Goal: Task Accomplishment & Management: Manage account settings

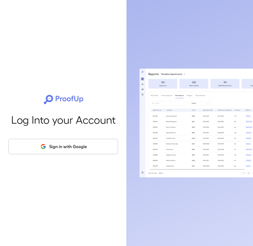
click at [59, 150] on button "Sign in with Google" at bounding box center [63, 146] width 109 height 15
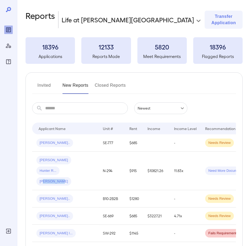
drag, startPoint x: 40, startPoint y: 178, endPoint x: 39, endPoint y: 175, distance: 2.9
click at [39, 176] on td "Jennifer L... Hunter R... Jayden L..." at bounding box center [65, 170] width 66 height 39
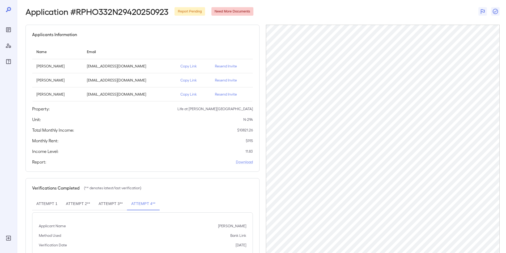
scroll to position [15, 0]
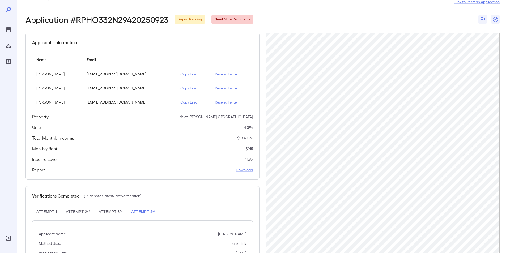
click at [117, 20] on h2 "Application # RPHO332N29420250923" at bounding box center [97, 20] width 143 height 10
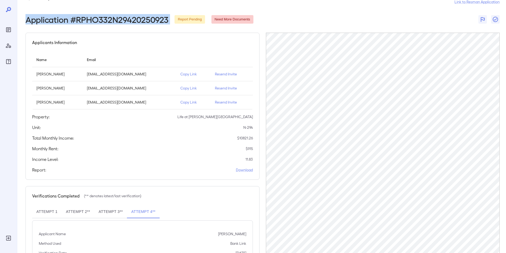
click at [117, 20] on h2 "Application # RPHO332N29420250923" at bounding box center [97, 20] width 143 height 10
copy h2 "Application # RPHO332N29420250923"
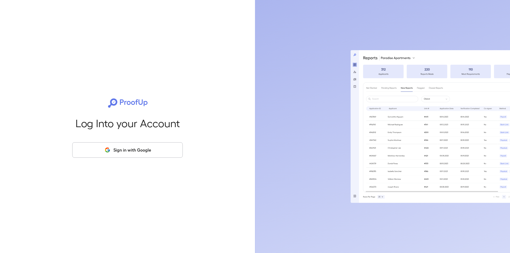
click at [122, 151] on button "Sign in with Google" at bounding box center [127, 149] width 111 height 15
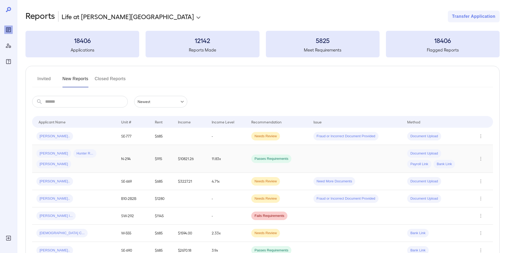
click at [53, 156] on span "Jennifer L..." at bounding box center [53, 153] width 35 height 5
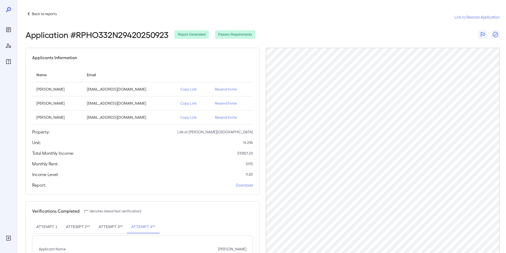
click at [34, 15] on p "Back to reports" at bounding box center [44, 13] width 25 height 5
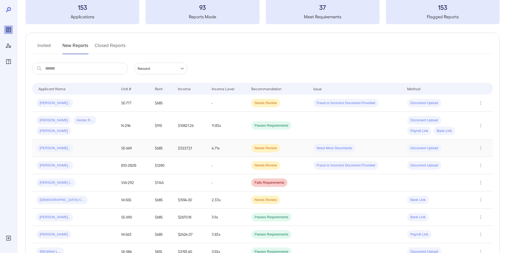
scroll to position [53, 0]
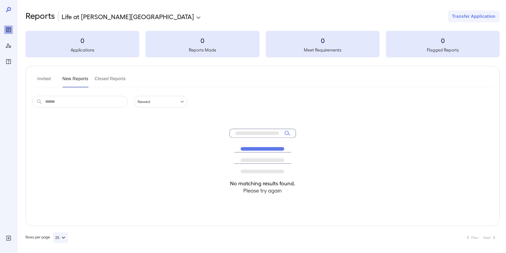
scroll to position [1, 0]
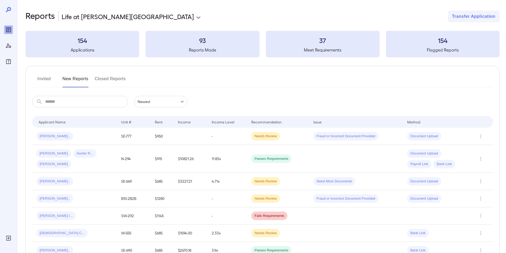
click at [40, 78] on button "Invited" at bounding box center [44, 81] width 24 height 13
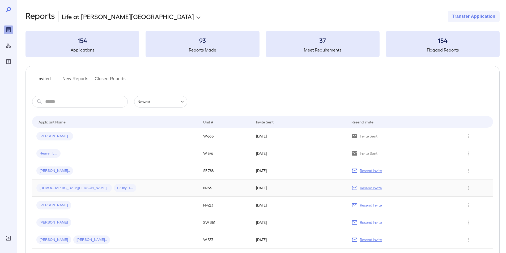
click at [363, 189] on p "Resend Invite" at bounding box center [371, 187] width 22 height 5
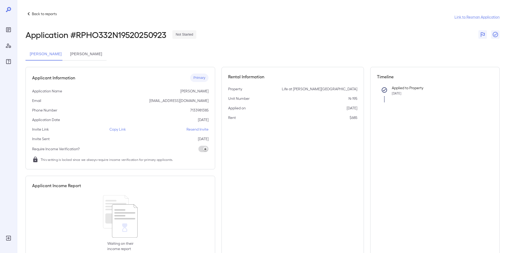
click at [196, 129] on p "Resend Invite" at bounding box center [197, 129] width 22 height 5
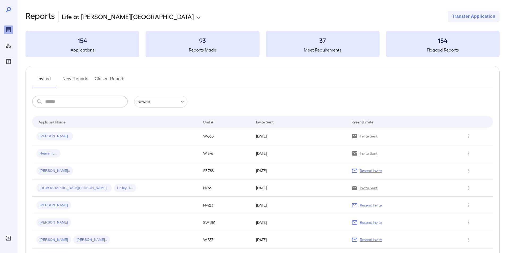
click at [73, 100] on input "text" at bounding box center [86, 102] width 83 height 12
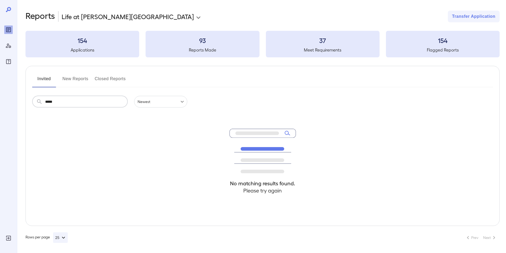
type input "*****"
click at [91, 104] on input "*****" at bounding box center [86, 102] width 83 height 12
click at [78, 79] on button "New Reports" at bounding box center [75, 81] width 26 height 13
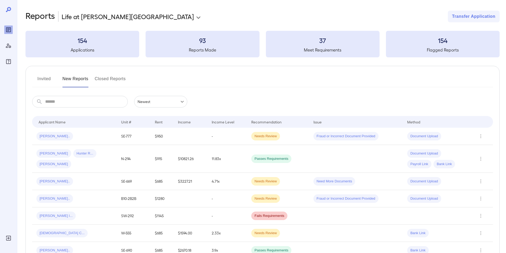
click at [43, 79] on button "Invited" at bounding box center [44, 81] width 24 height 13
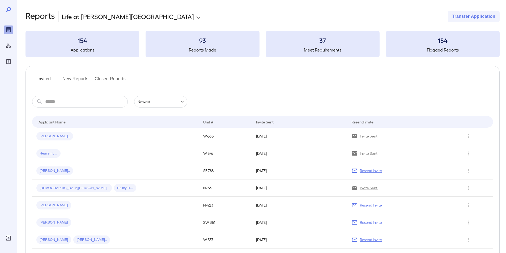
click at [75, 79] on button "New Reports" at bounding box center [75, 81] width 26 height 13
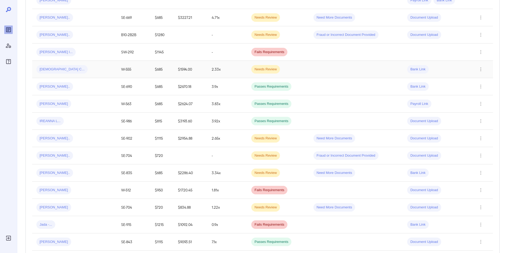
scroll to position [53, 0]
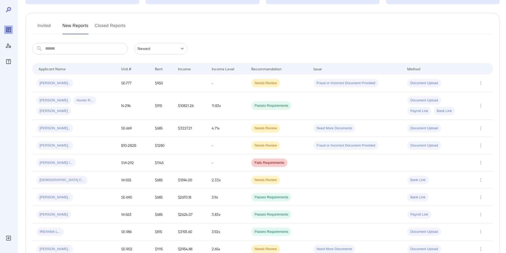
click at [46, 24] on button "Invited" at bounding box center [44, 28] width 24 height 13
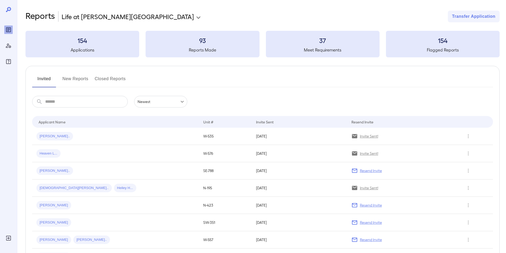
click at [74, 103] on input "text" at bounding box center [86, 102] width 83 height 12
click at [70, 79] on button "New Reports" at bounding box center [75, 81] width 26 height 13
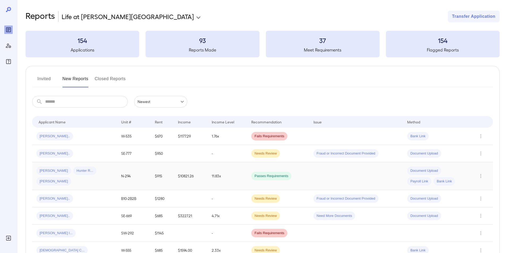
click at [73, 173] on span "Hunter R..." at bounding box center [84, 170] width 23 height 5
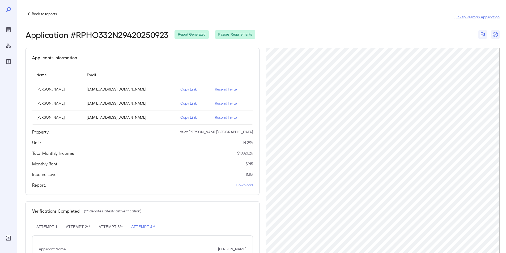
click at [52, 106] on td "Hunter Rubio" at bounding box center [57, 103] width 50 height 14
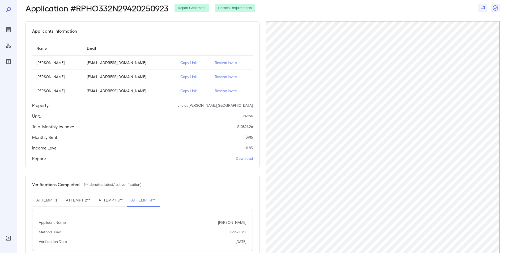
click at [77, 133] on div "Applicants Information Name Email Jennifer Lee jennrubio@yahoo.com Copy Link Re…" at bounding box center [143, 94] width 234 height 147
